Goal: Information Seeking & Learning: Find specific fact

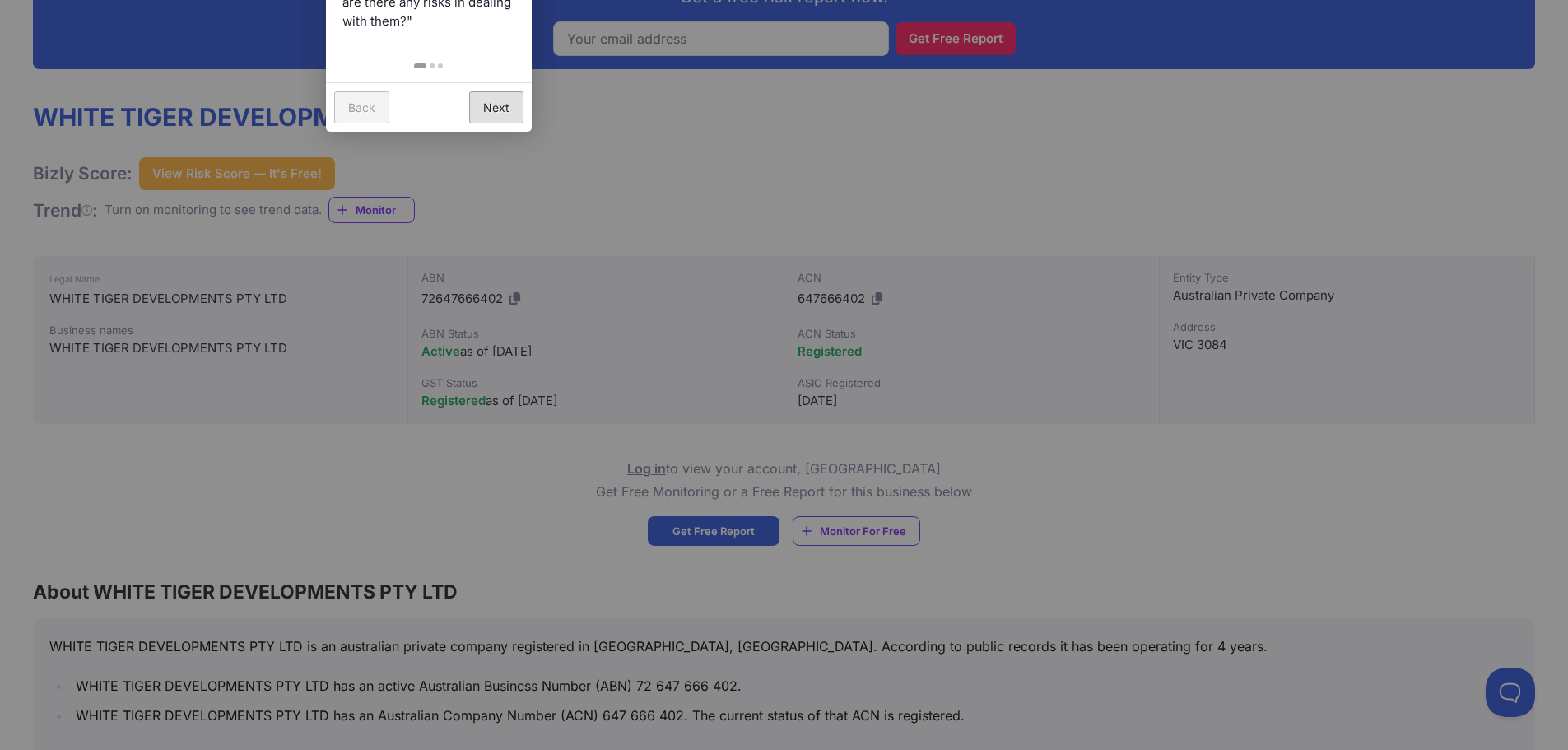
click at [490, 103] on link "Next" at bounding box center [496, 107] width 54 height 32
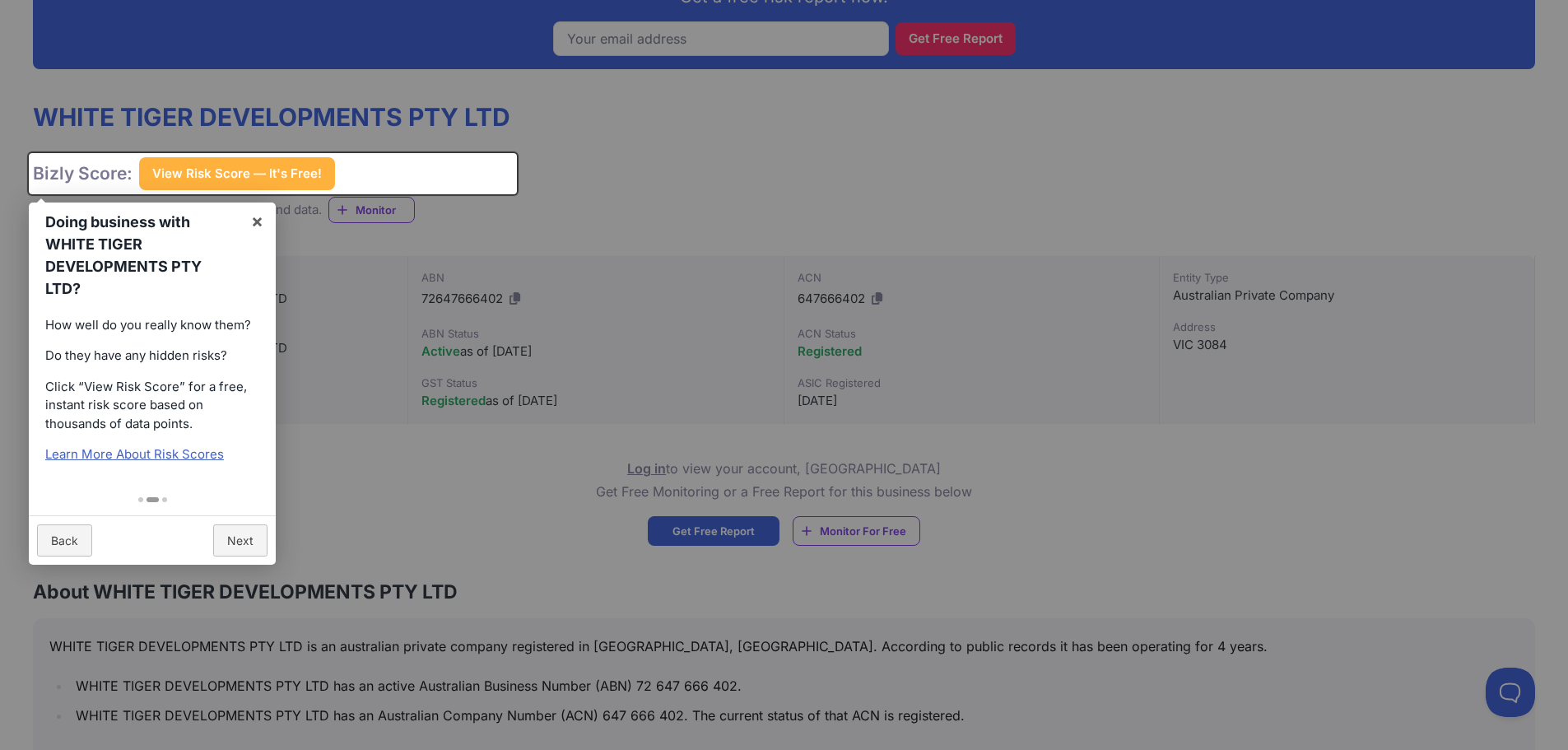
drag, startPoint x: 415, startPoint y: 298, endPoint x: 484, endPoint y: 299, distance: 69.0
click at [484, 299] on div at bounding box center [784, 375] width 1568 height 750
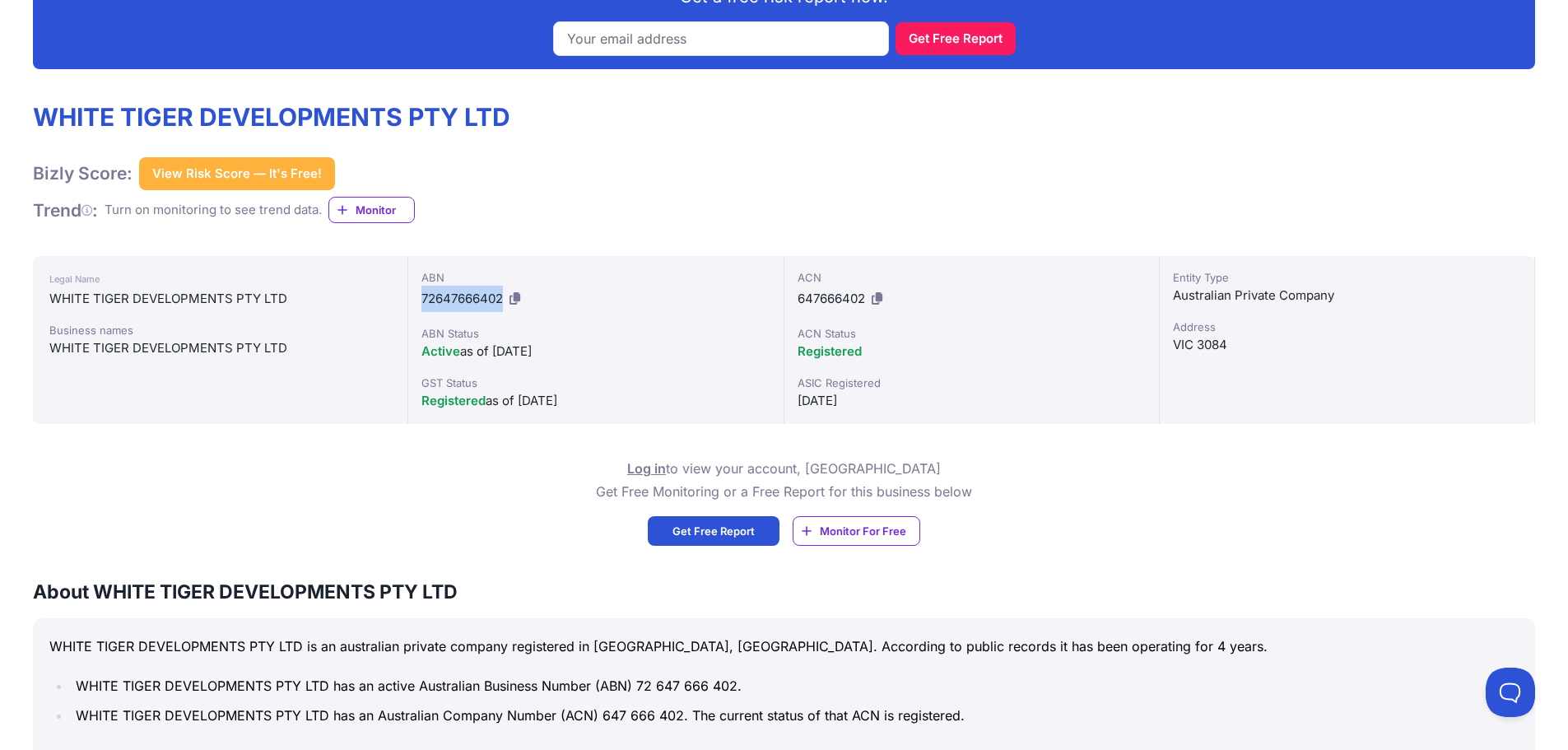
drag, startPoint x: 423, startPoint y: 294, endPoint x: 506, endPoint y: 297, distance: 83.1
click at [506, 297] on div "ABN 72647666402" at bounding box center [596, 290] width 348 height 42
copy span "72647666402"
click at [785, 41] on input "email" at bounding box center [721, 38] width 336 height 34
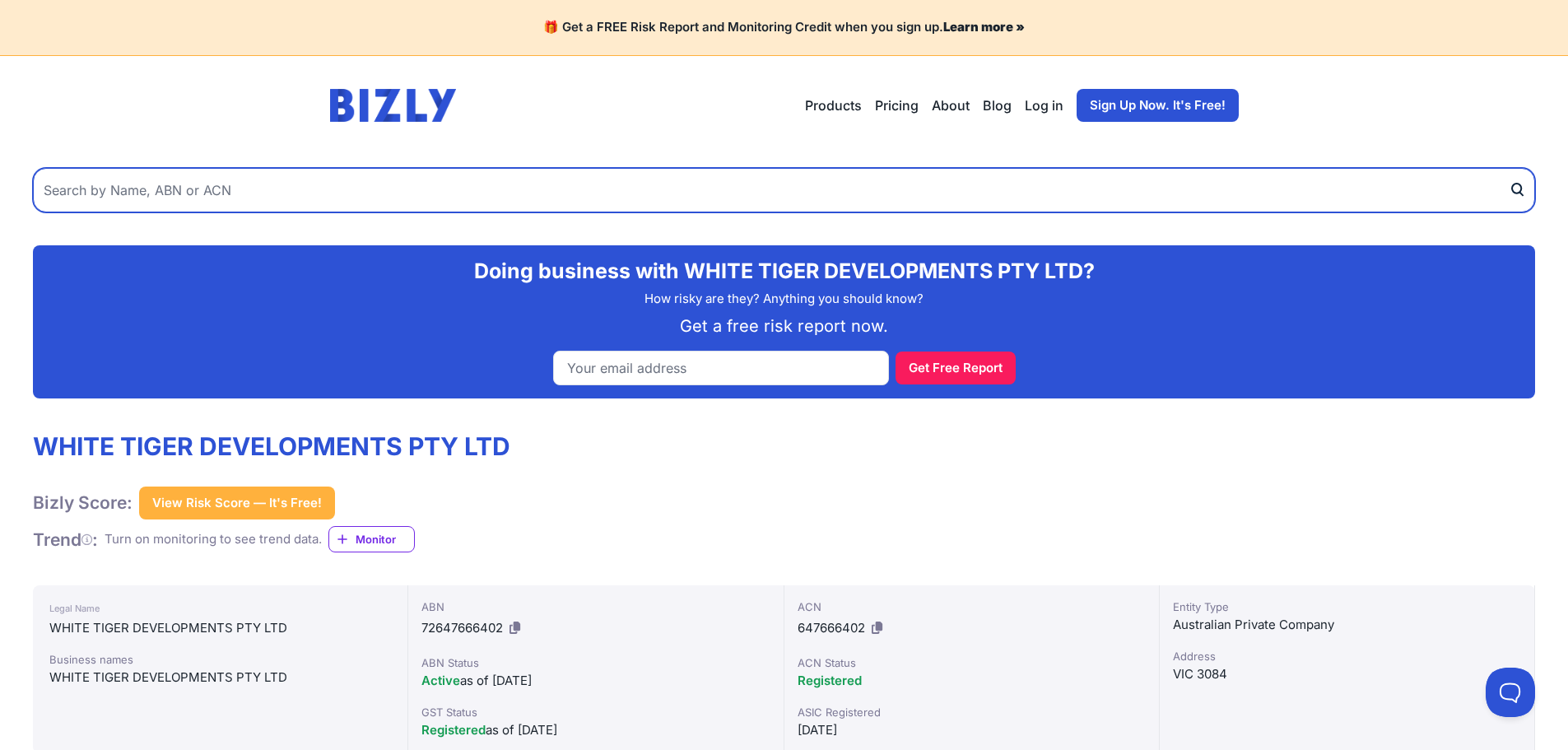
click at [576, 178] on input "text" at bounding box center [784, 190] width 1502 height 44
paste input "GRAND REACH PROPERTY PTY LTD,"
type input "GRAND REACH PROPERTY PTY LTD"
click at [1509, 168] on button "submit" at bounding box center [1522, 190] width 27 height 44
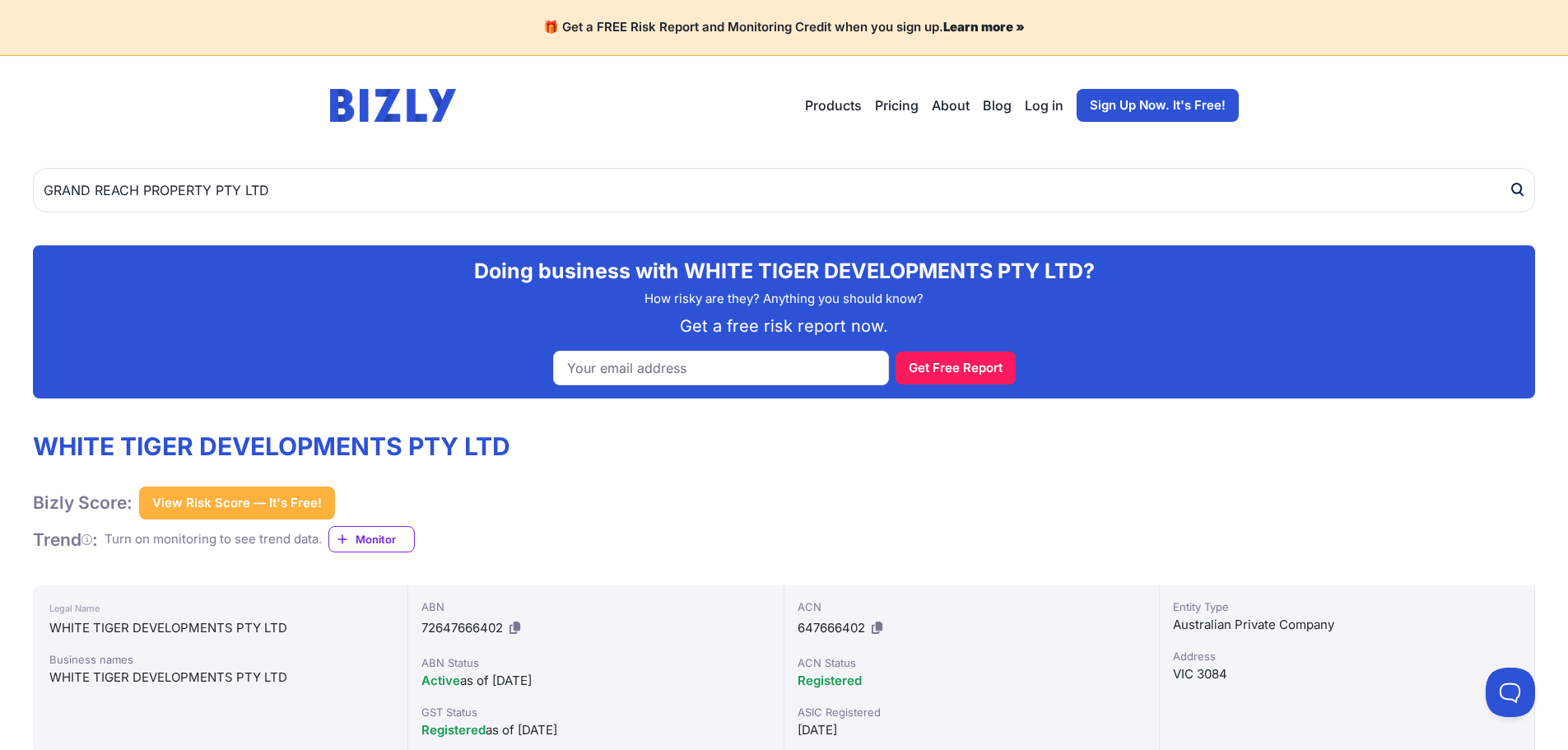
click at [1521, 189] on icon "submit" at bounding box center [1517, 190] width 17 height 18
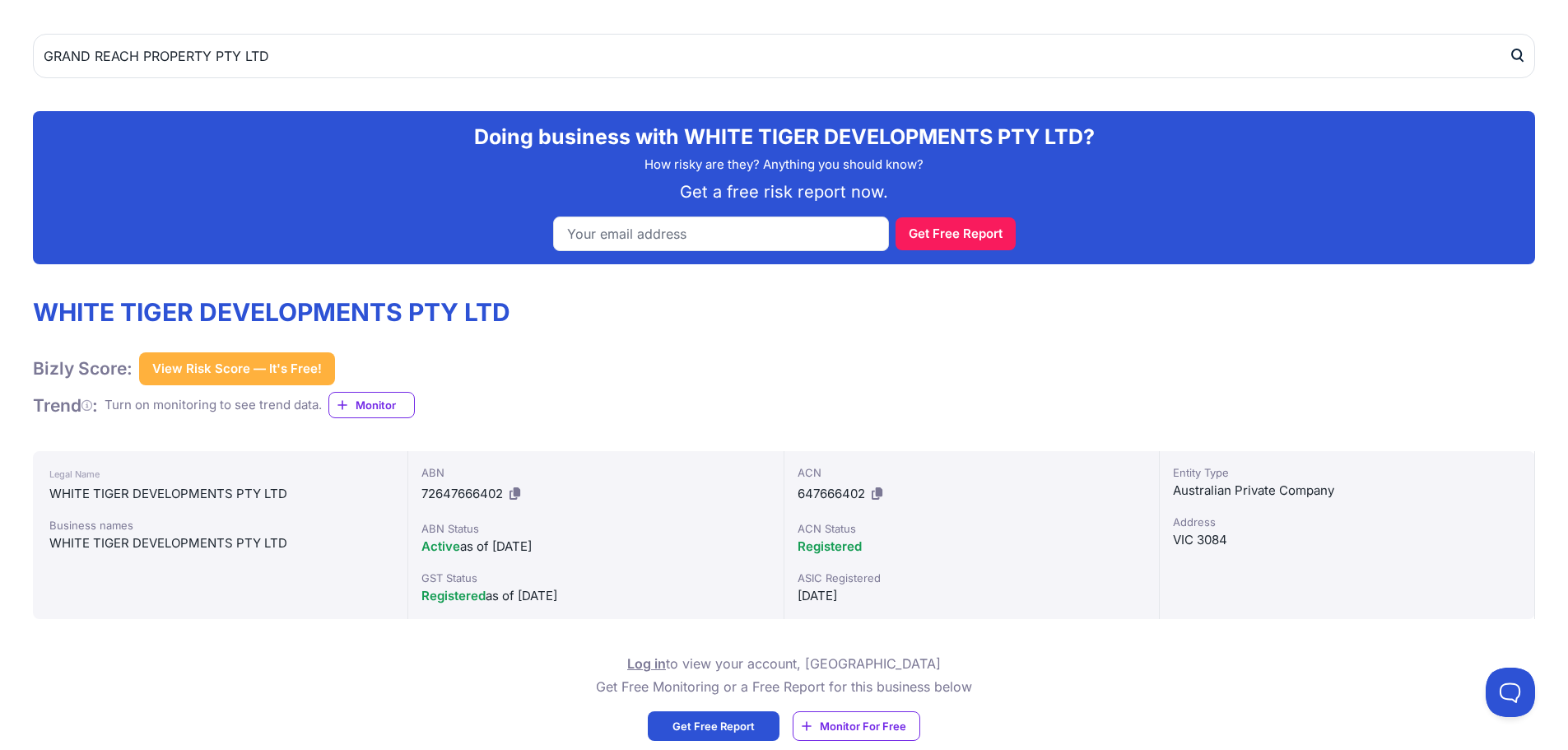
scroll to position [411, 0]
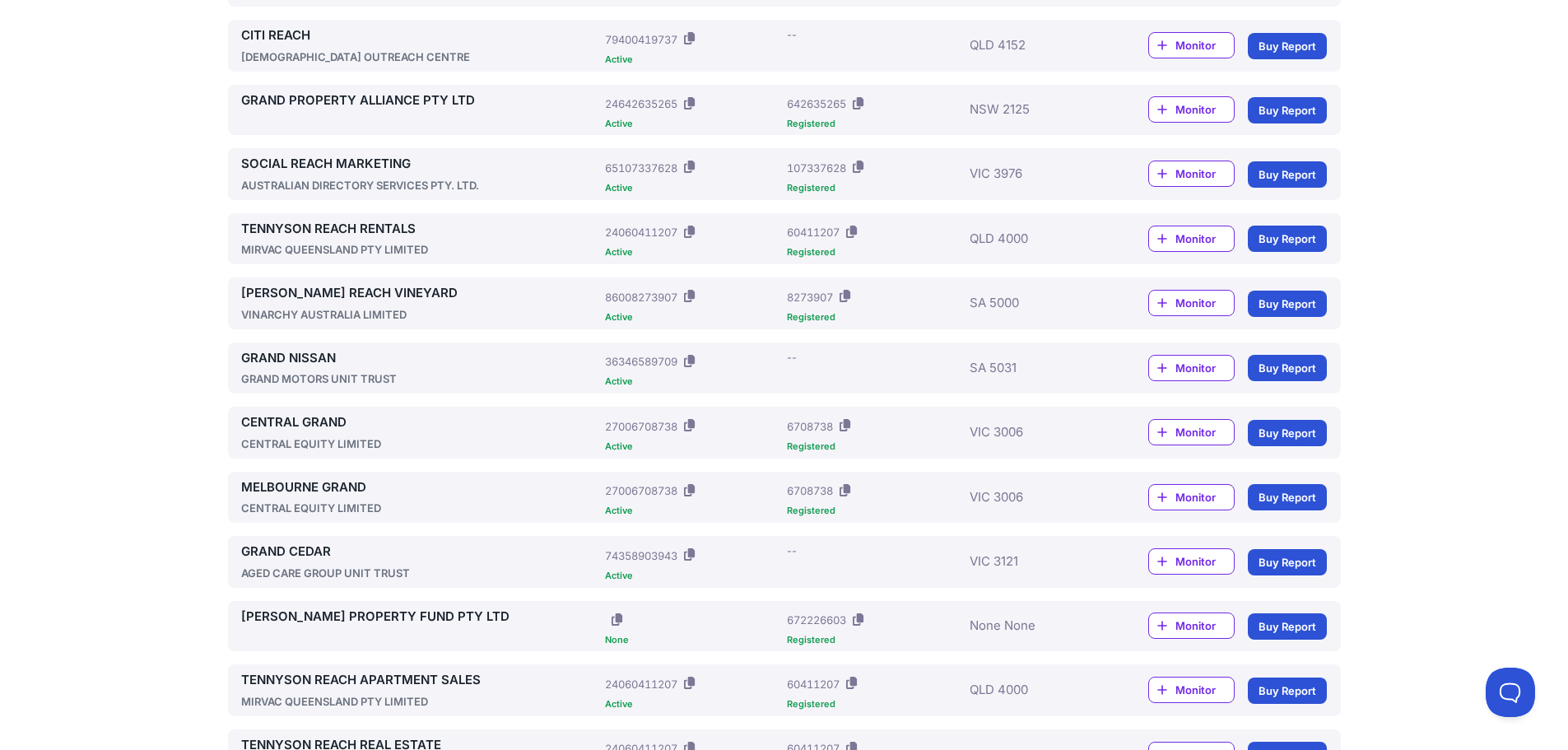
scroll to position [1088, 0]
